Goal: Information Seeking & Learning: Learn about a topic

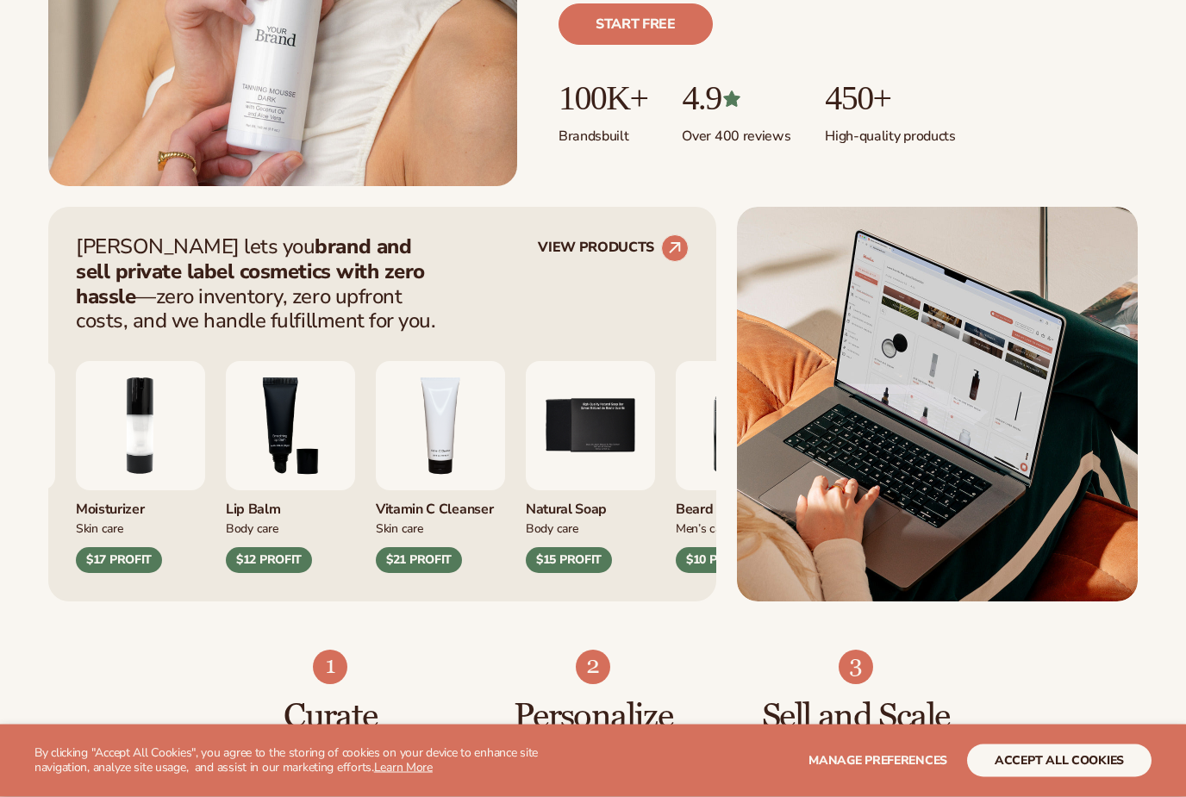
scroll to position [509, 0]
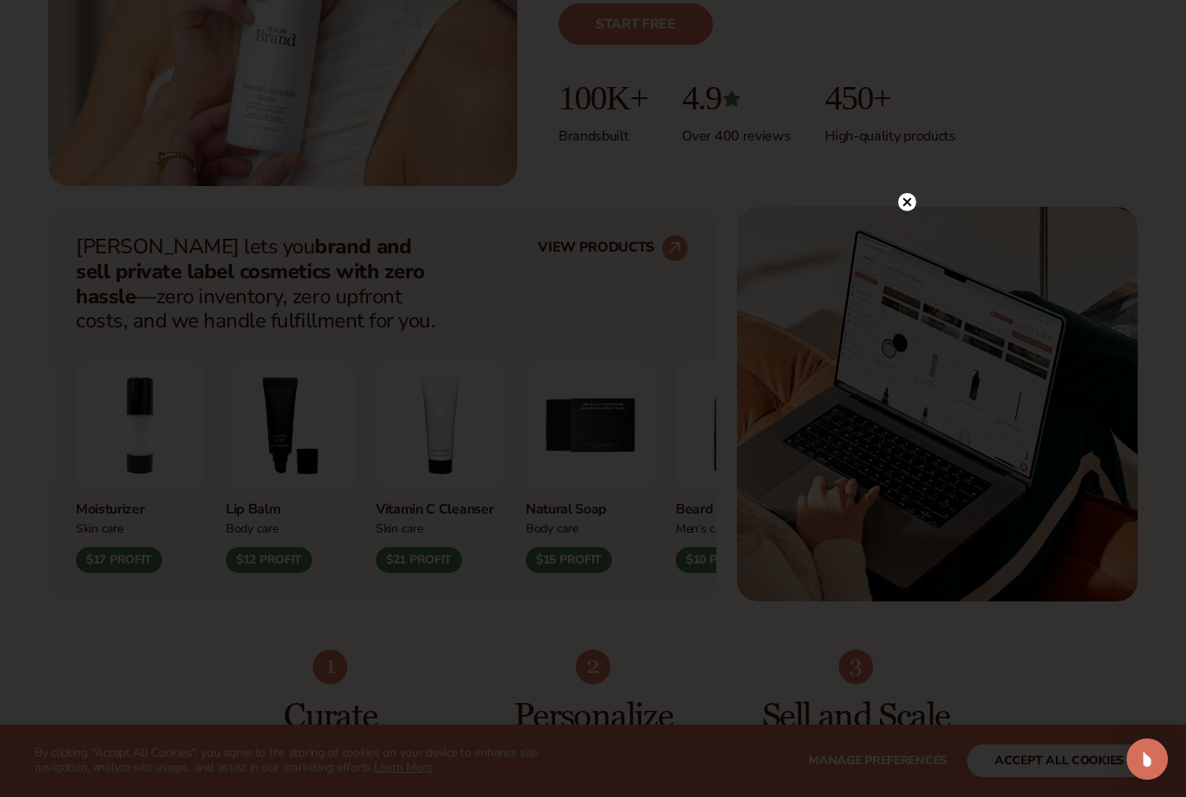
click at [907, 211] on circle at bounding box center [907, 202] width 18 height 18
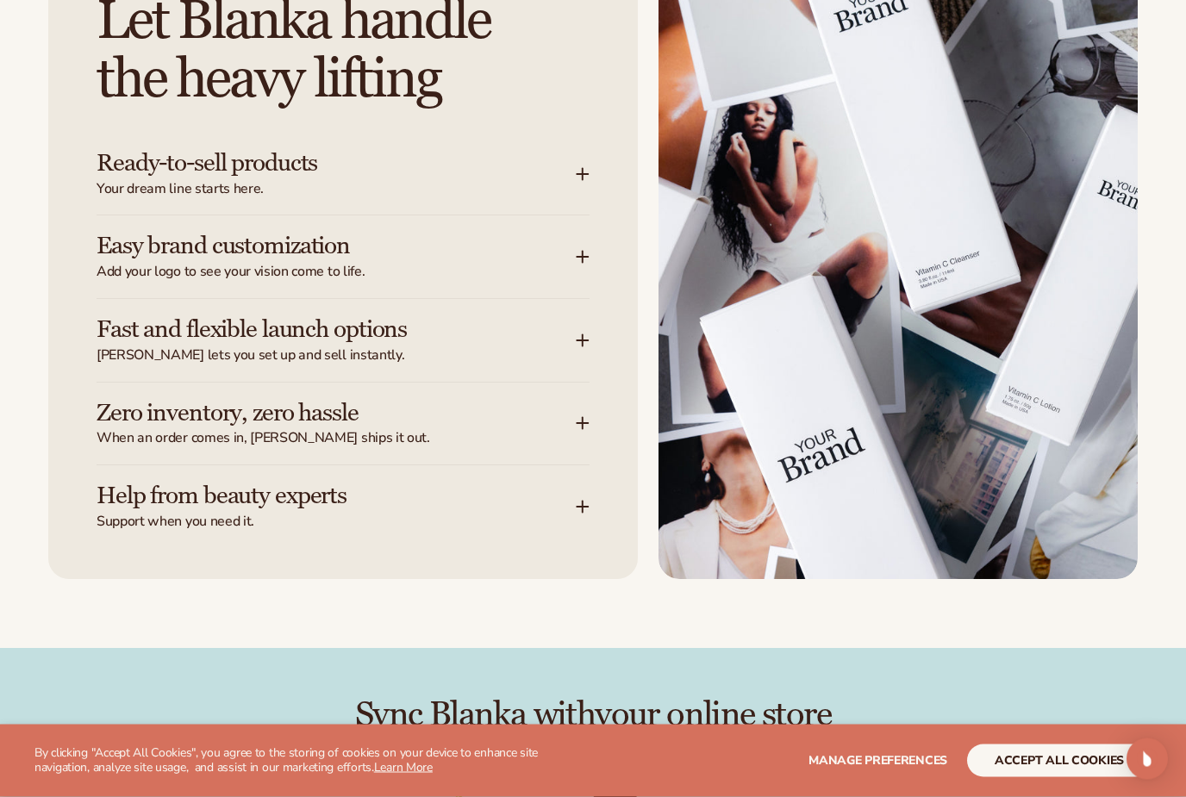
scroll to position [2183, 0]
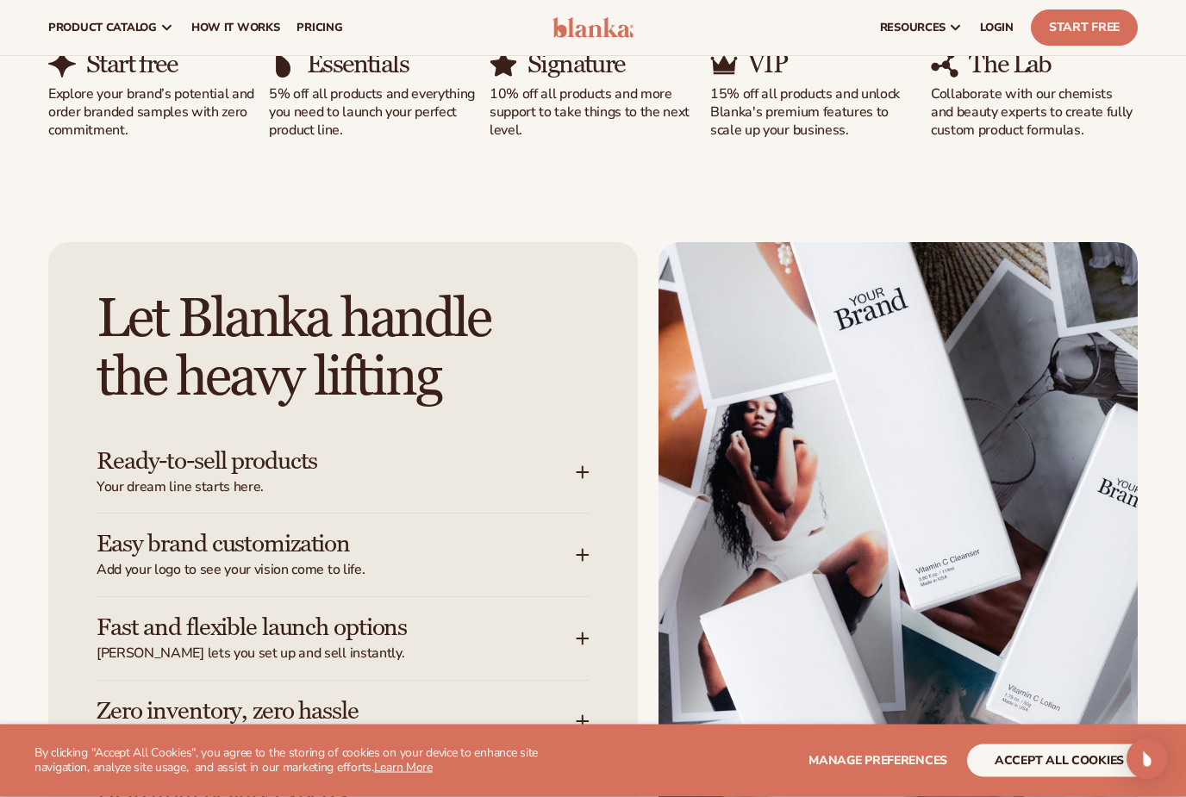
click at [585, 487] on div "Ready-to-sell products Your dream line starts here." at bounding box center [342, 473] width 493 height 83
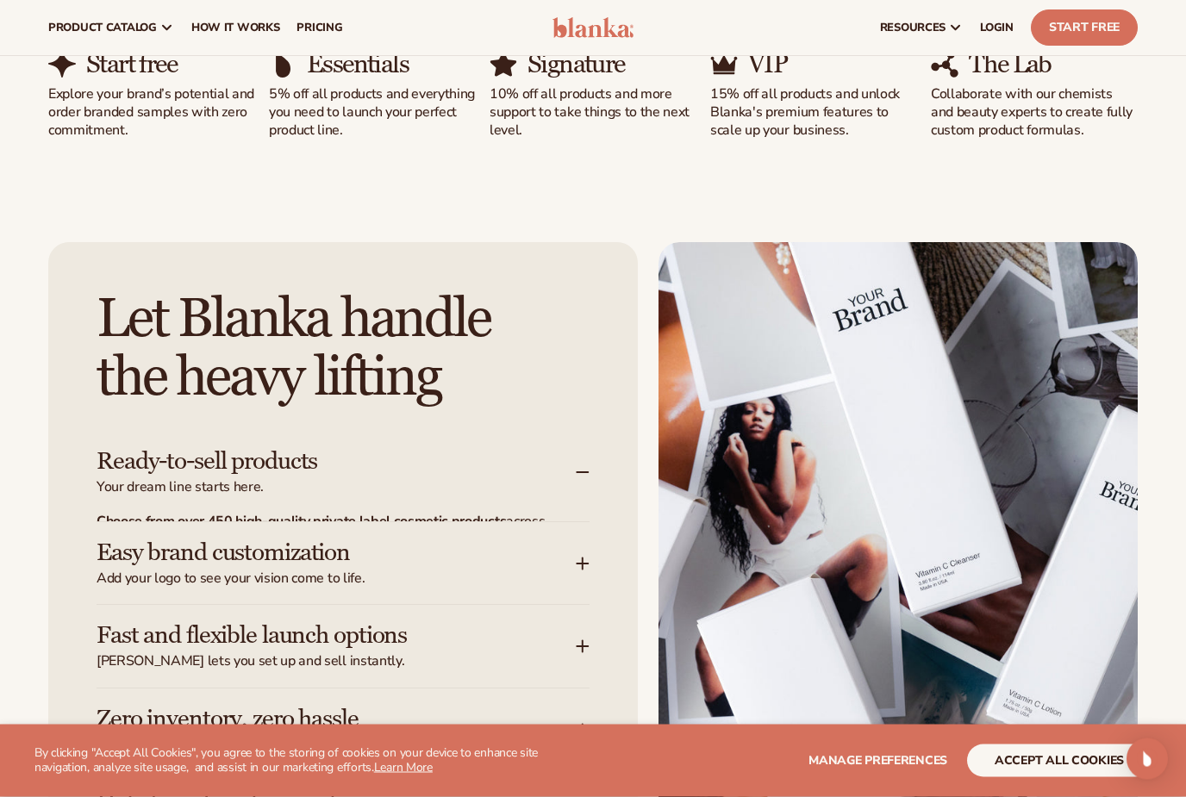
scroll to position [1883, 0]
click at [590, 471] on div "Let Blanka handle the heavy lifting Ready-to-sell products Your dream line star…" at bounding box center [342, 563] width 589 height 643
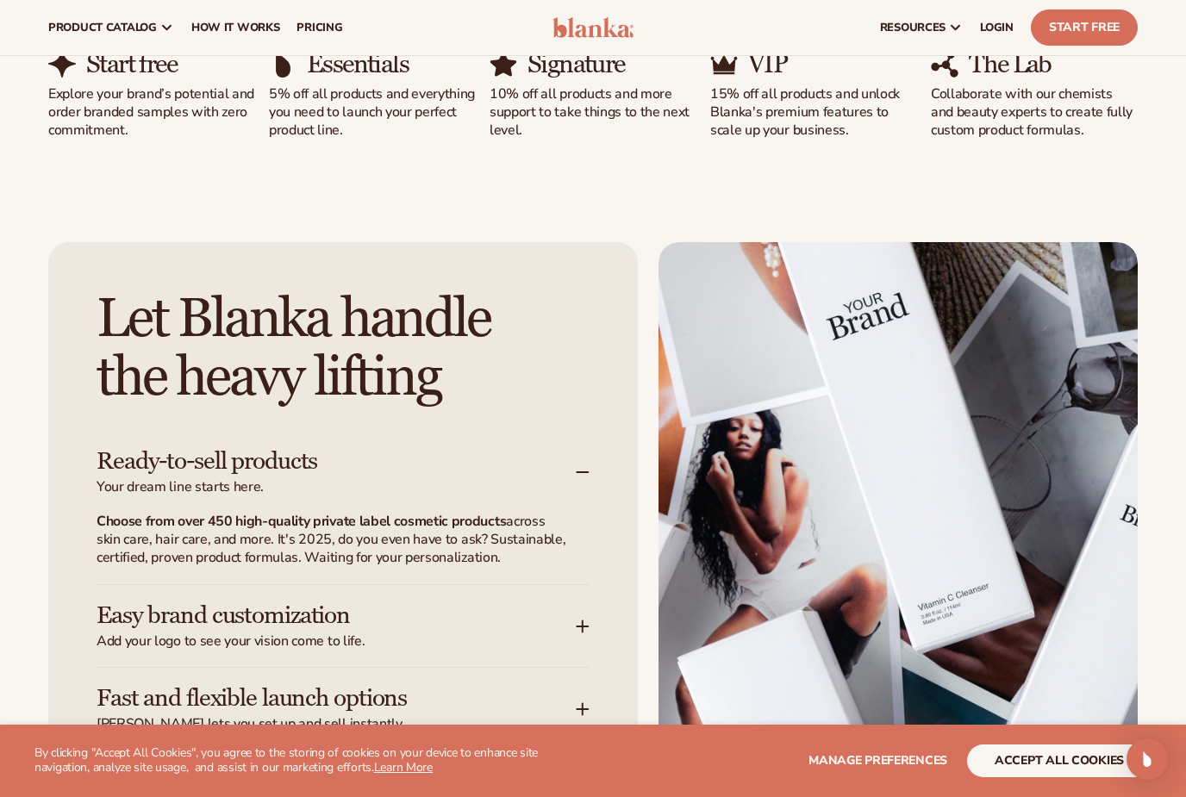
click at [512, 527] on p "Choose from over 450 high-quality private label cosmetic products across skin c…" at bounding box center [332, 539] width 472 height 53
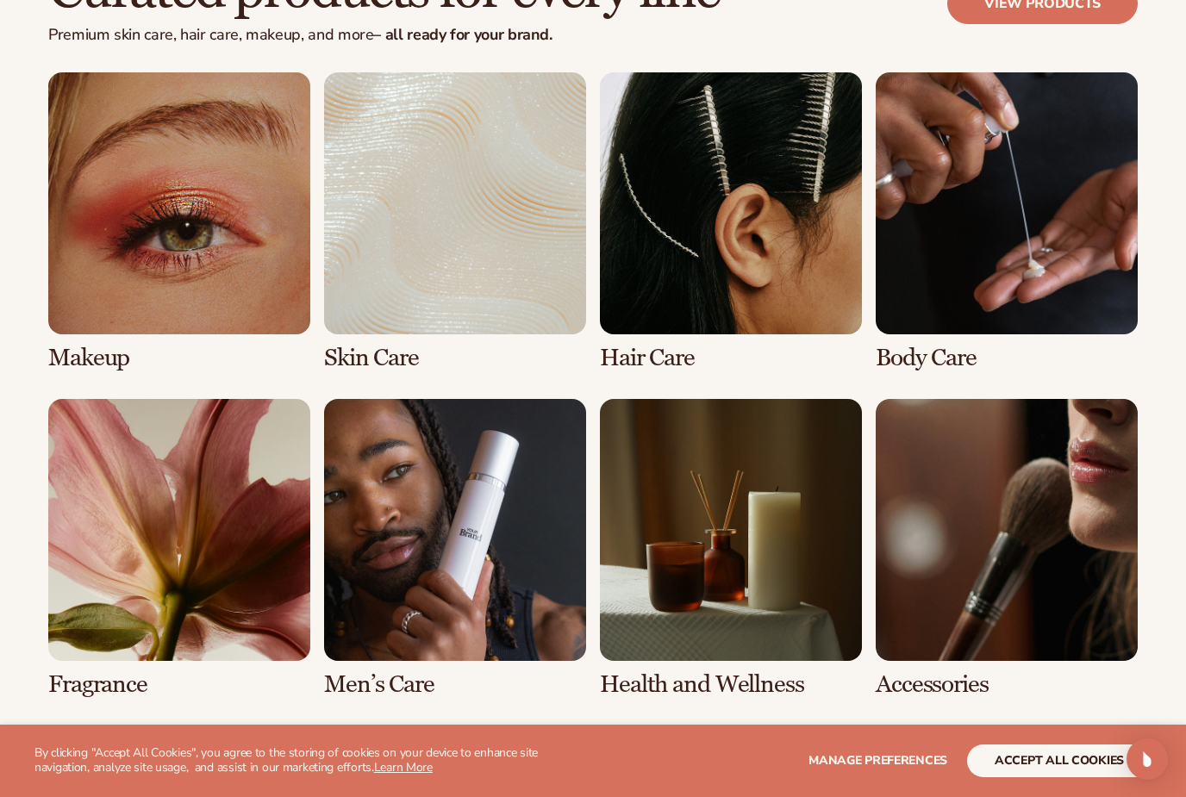
scroll to position [3302, 0]
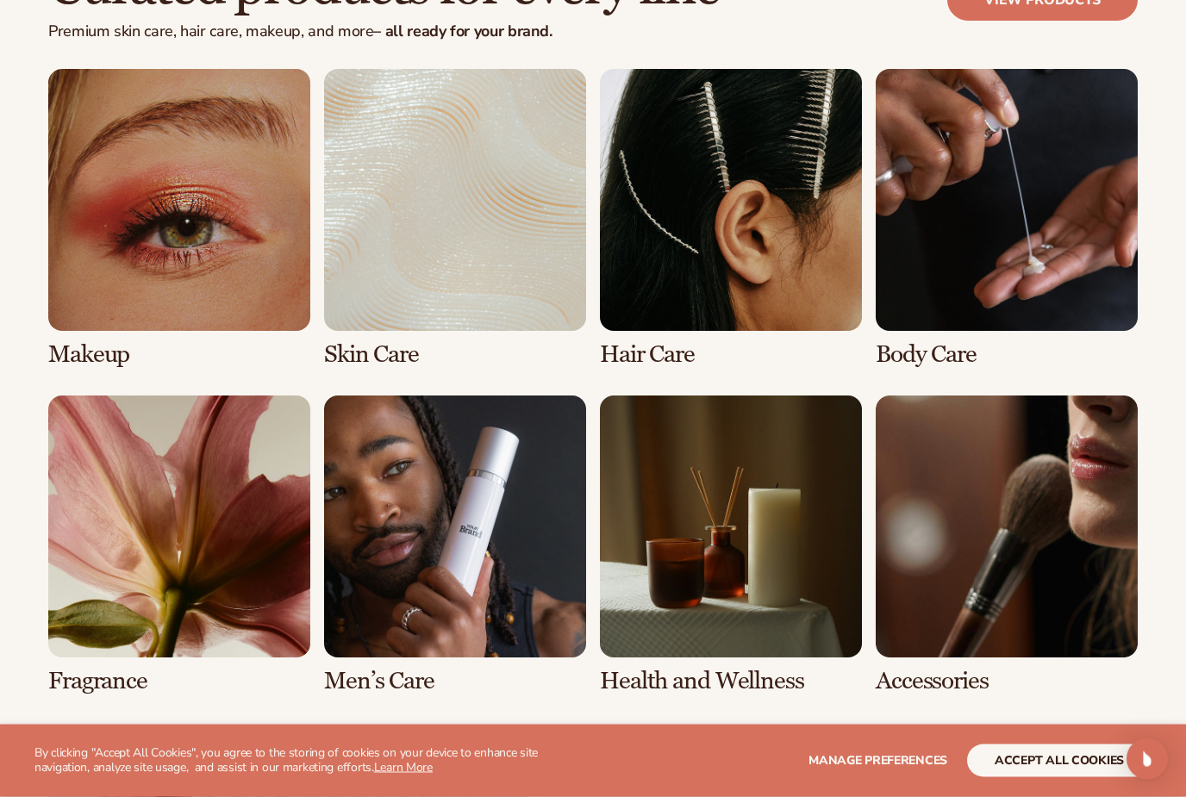
click at [483, 205] on link "2 / 8" at bounding box center [455, 219] width 262 height 299
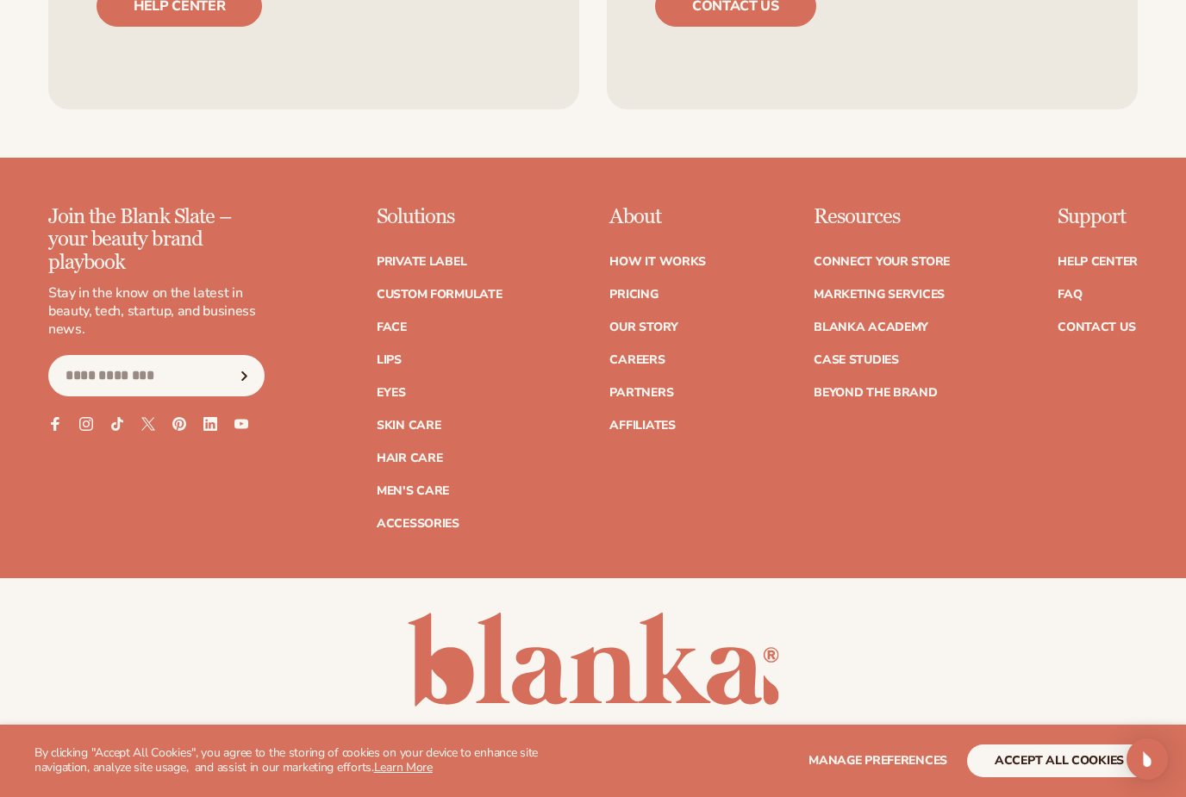
scroll to position [2904, 0]
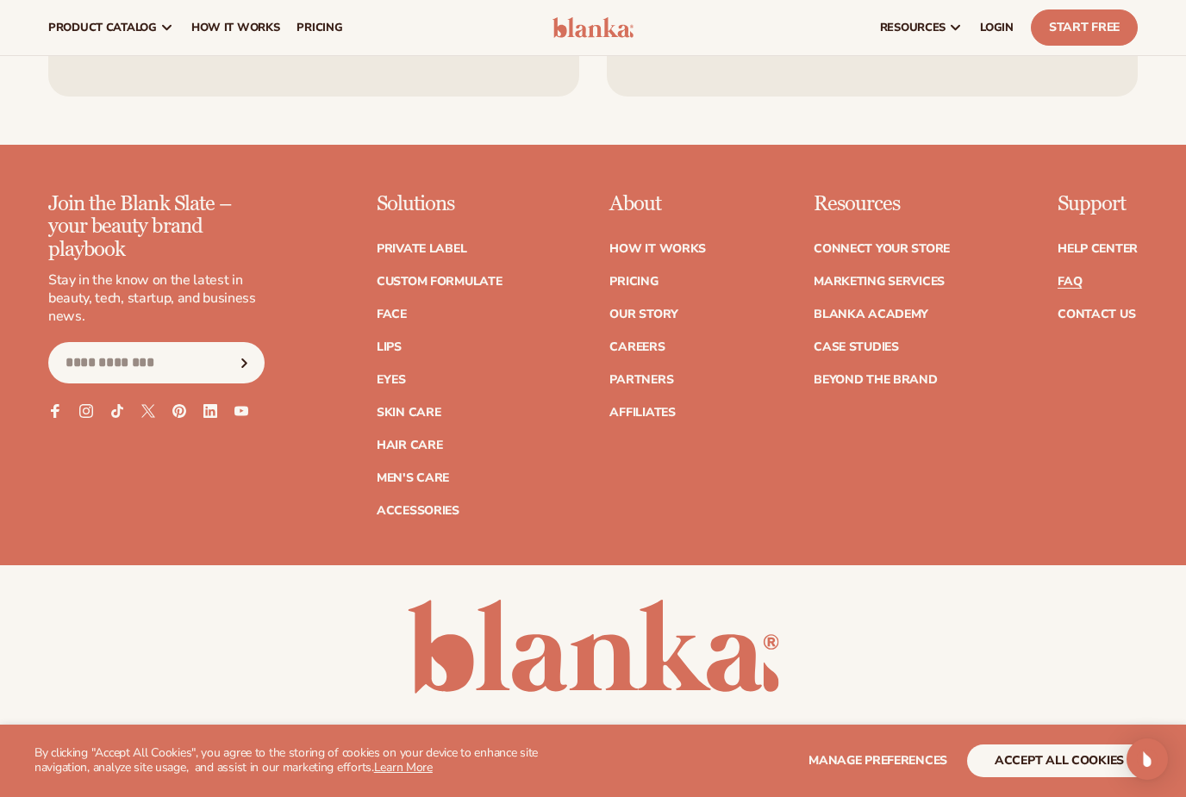
click at [1062, 281] on link "FAQ" at bounding box center [1069, 282] width 24 height 12
